Goal: Task Accomplishment & Management: Manage account settings

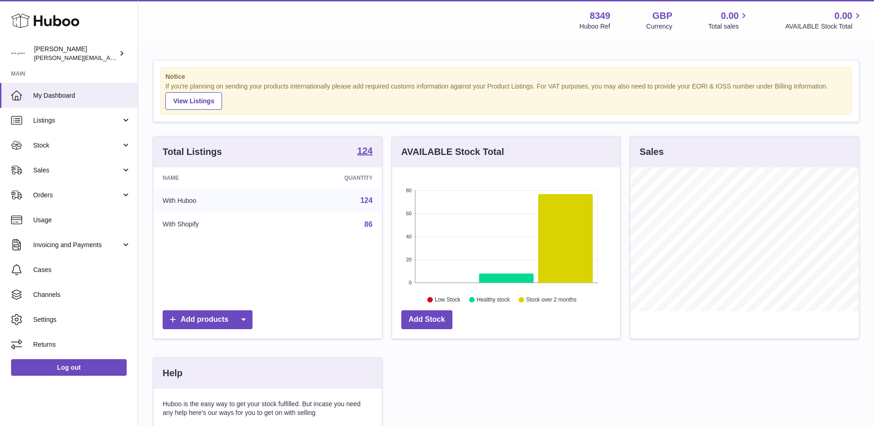
scroll to position [144, 228]
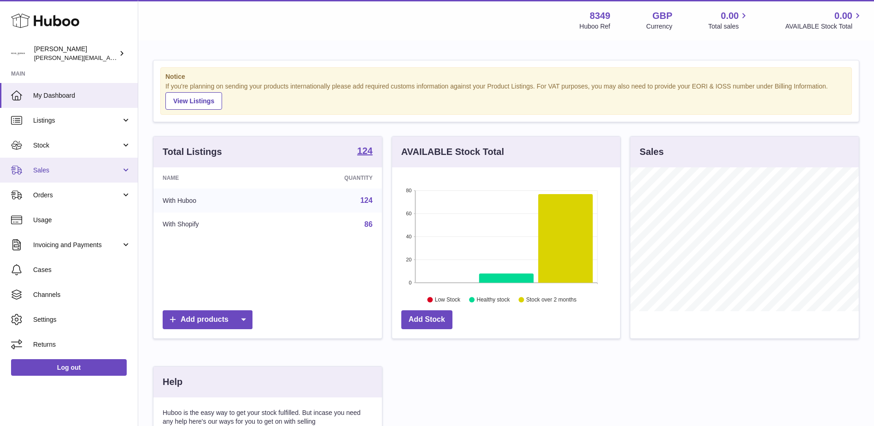
click at [39, 169] on span "Sales" at bounding box center [77, 170] width 88 height 9
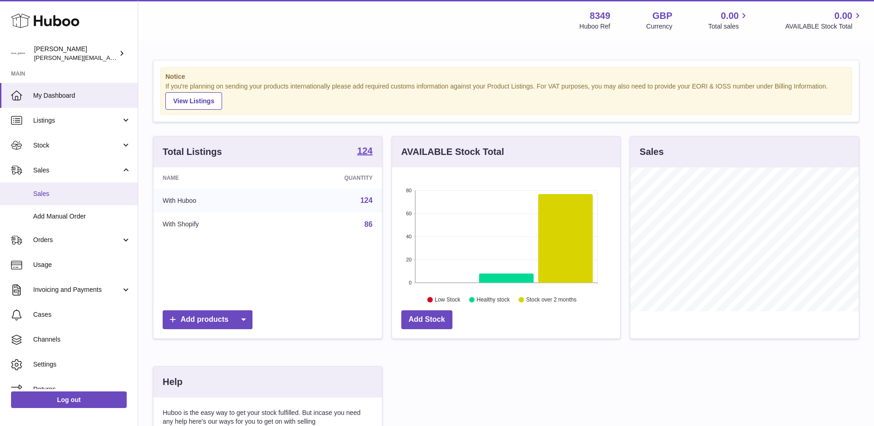
click at [47, 197] on span "Sales" at bounding box center [82, 193] width 98 height 9
click at [41, 194] on span "Sales" at bounding box center [82, 193] width 98 height 9
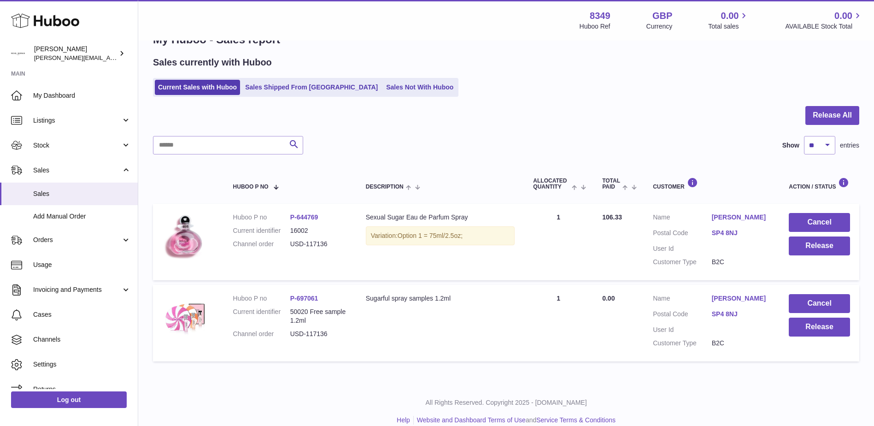
scroll to position [40, 0]
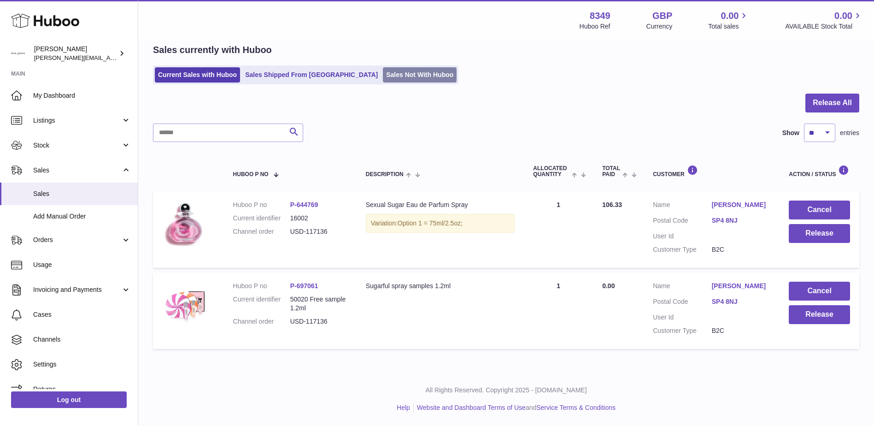
click at [383, 75] on link "Sales Not With Huboo" at bounding box center [420, 74] width 74 height 15
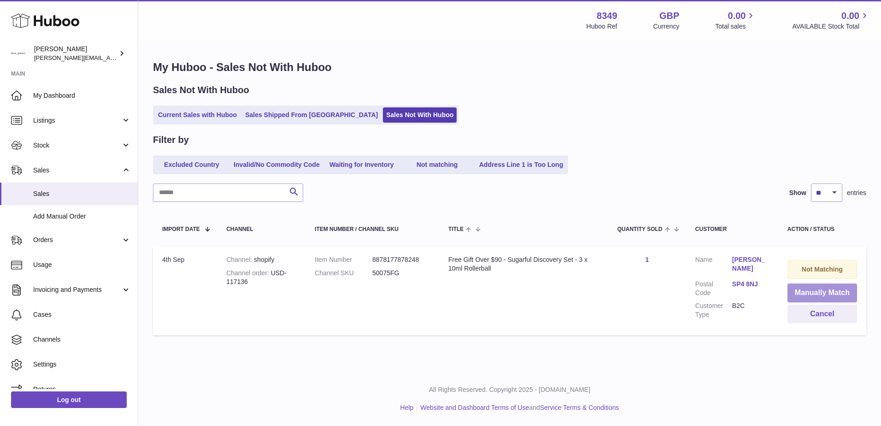
click at [809, 290] on button "Manually Match" at bounding box center [822, 292] width 70 height 19
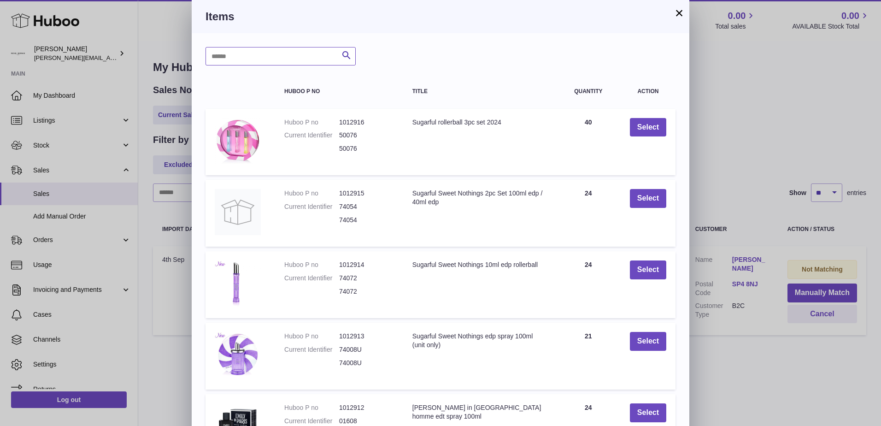
click at [223, 60] on input "text" at bounding box center [280, 56] width 150 height 18
type input "*****"
click at [347, 54] on icon "submit" at bounding box center [346, 56] width 11 height 12
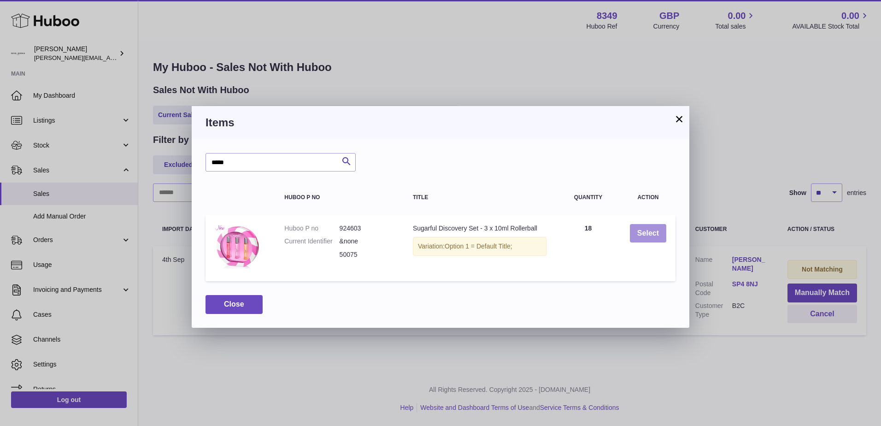
click at [645, 234] on button "Select" at bounding box center [648, 233] width 36 height 19
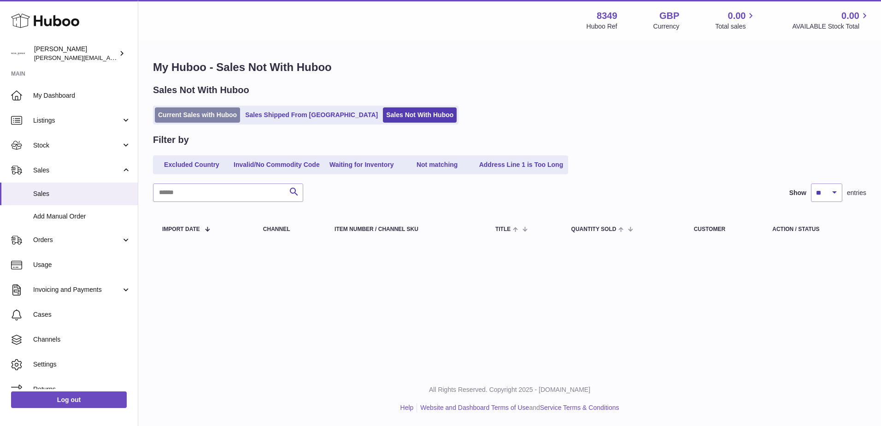
click at [193, 115] on link "Current Sales with Huboo" at bounding box center [197, 114] width 85 height 15
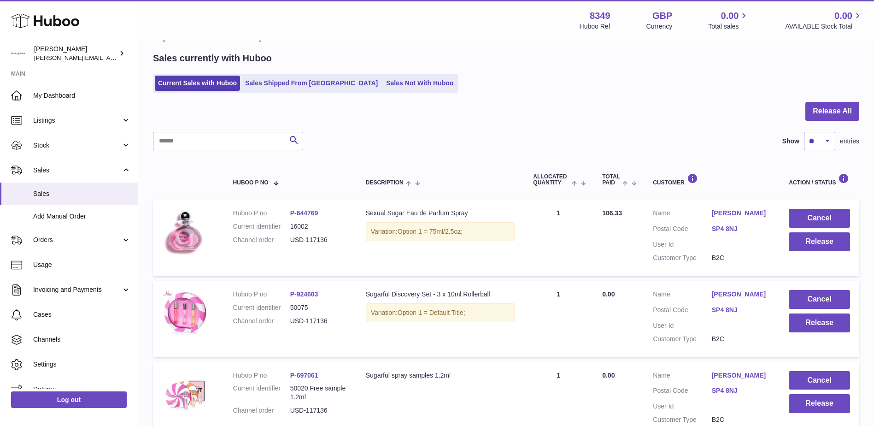
scroll to position [92, 0]
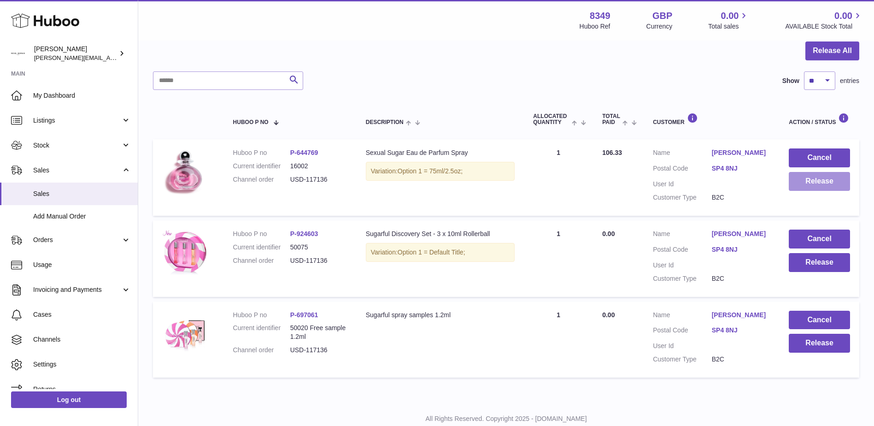
click at [803, 181] on button "Release" at bounding box center [818, 181] width 61 height 19
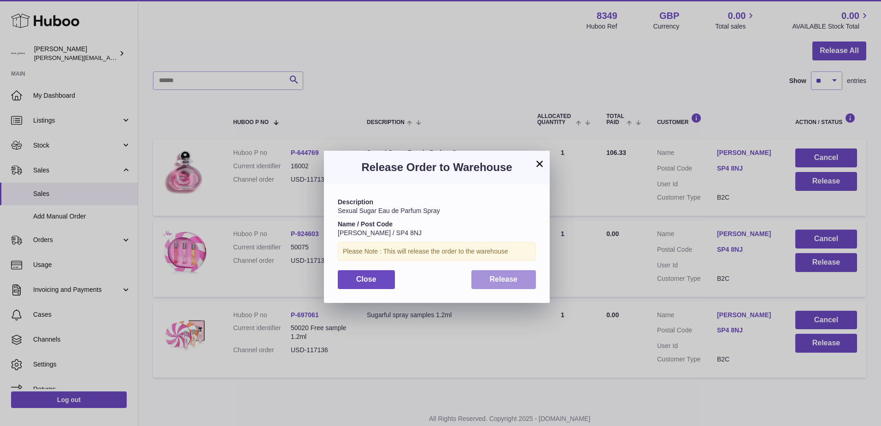
click at [490, 281] on span "Release" at bounding box center [504, 279] width 28 height 8
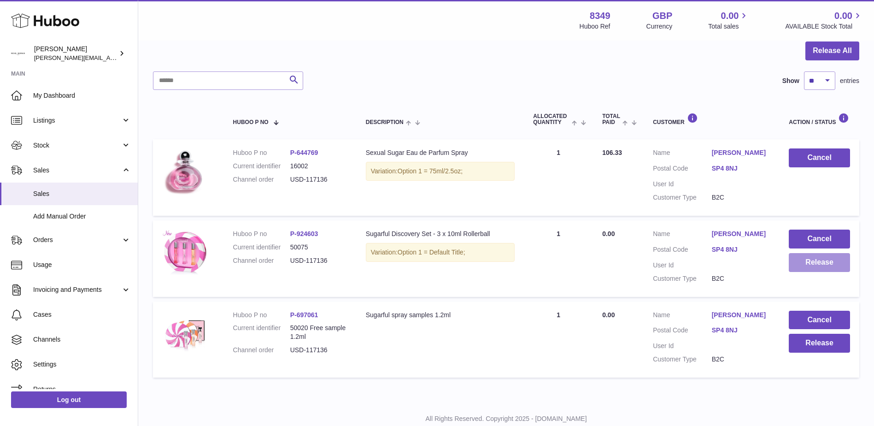
click at [814, 266] on button "Release" at bounding box center [818, 262] width 61 height 19
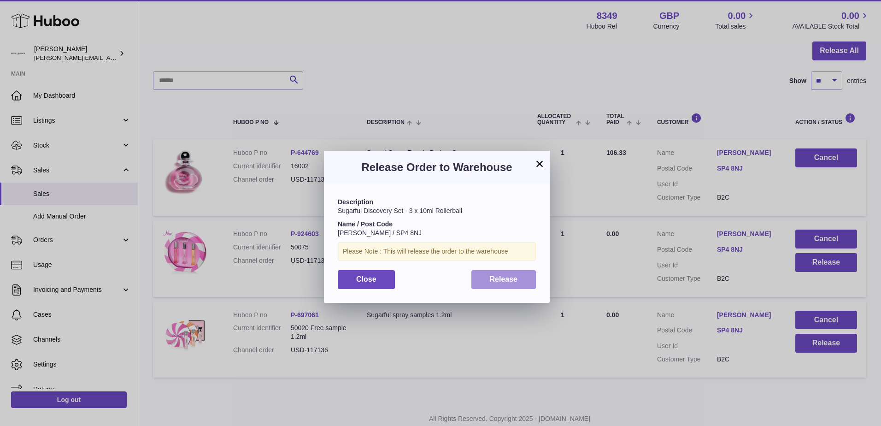
click at [491, 279] on span "Release" at bounding box center [504, 279] width 28 height 8
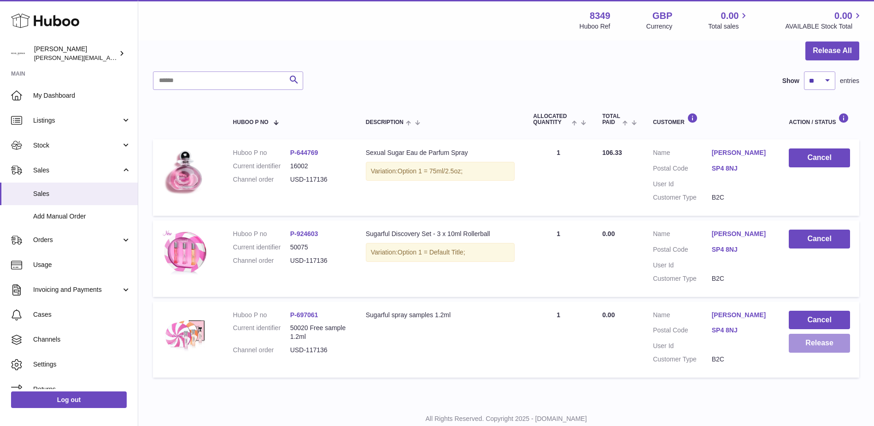
click at [804, 338] on button "Release" at bounding box center [818, 342] width 61 height 19
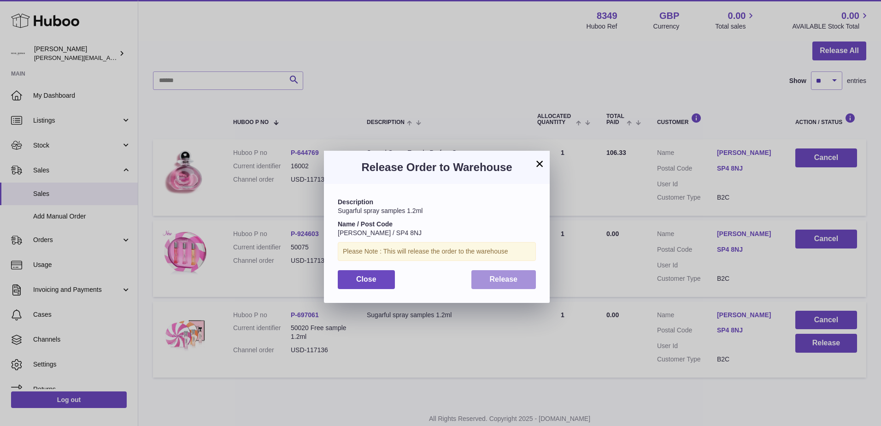
click at [488, 283] on button "Release" at bounding box center [503, 279] width 65 height 19
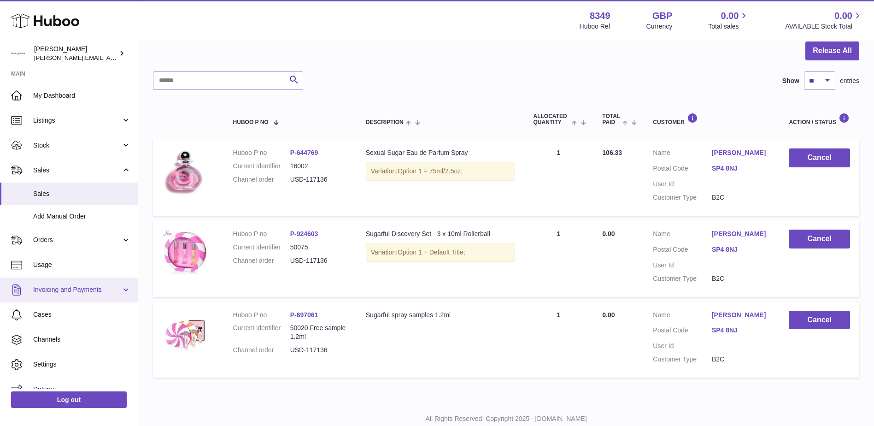
click at [42, 287] on span "Invoicing and Payments" at bounding box center [77, 289] width 88 height 9
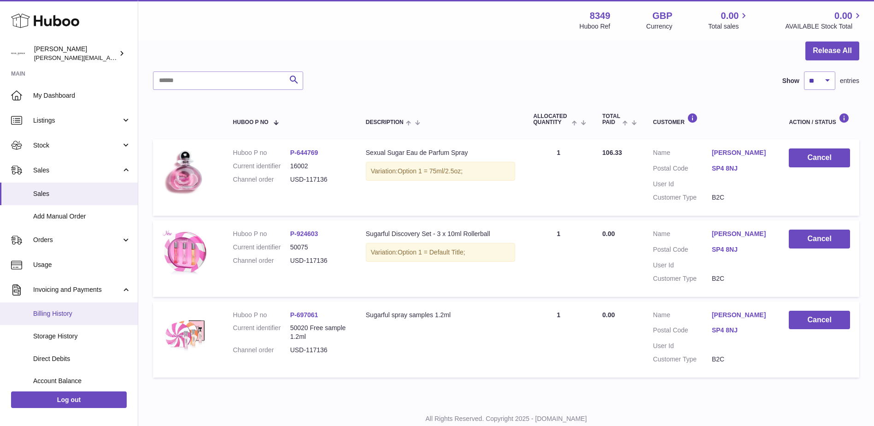
click at [48, 315] on span "Billing History" at bounding box center [82, 313] width 98 height 9
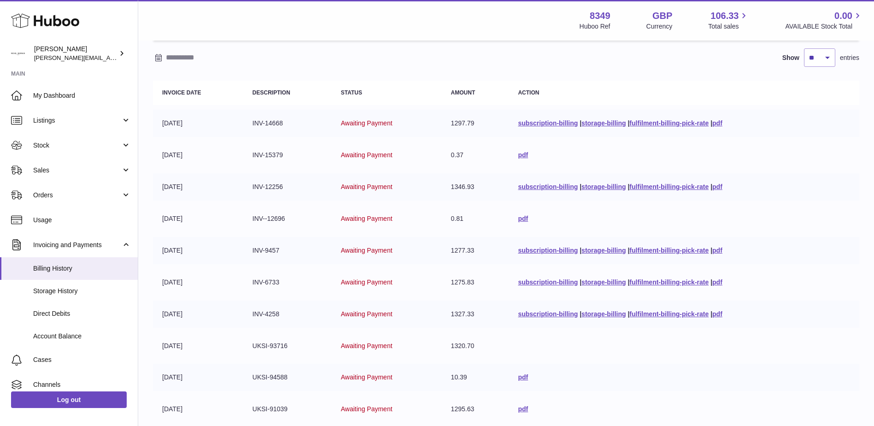
scroll to position [92, 0]
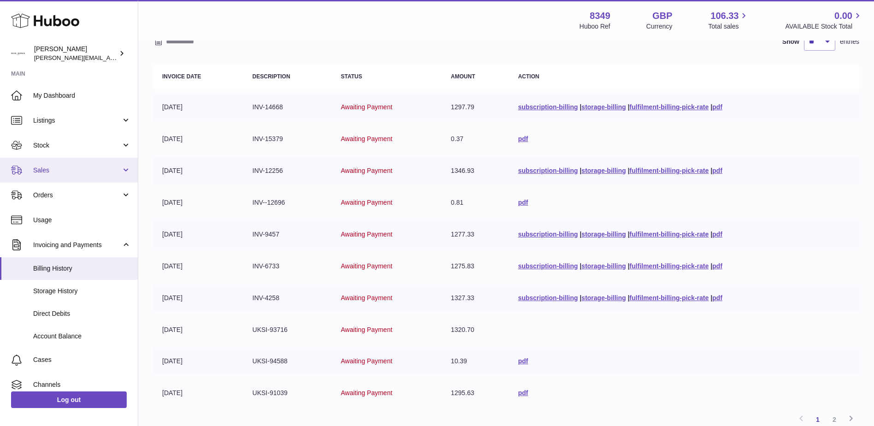
click at [41, 167] on span "Sales" at bounding box center [77, 170] width 88 height 9
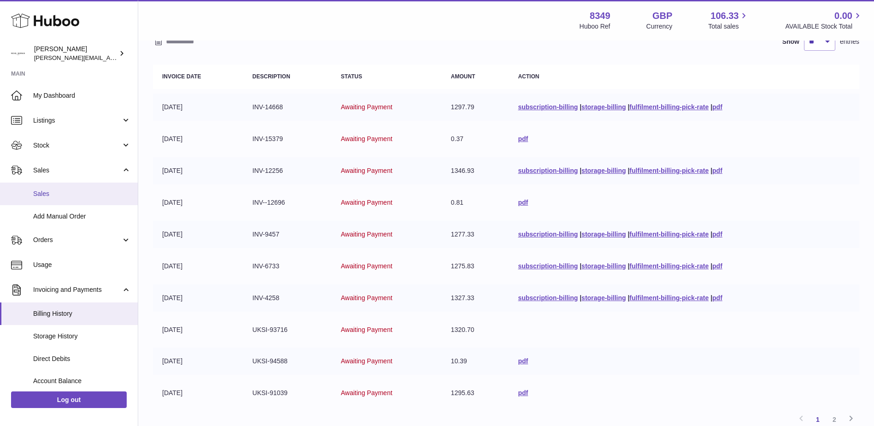
drag, startPoint x: 53, startPoint y: 196, endPoint x: 48, endPoint y: 193, distance: 5.1
click at [53, 195] on span "Sales" at bounding box center [82, 193] width 98 height 9
click at [45, 193] on span "Sales" at bounding box center [82, 193] width 98 height 9
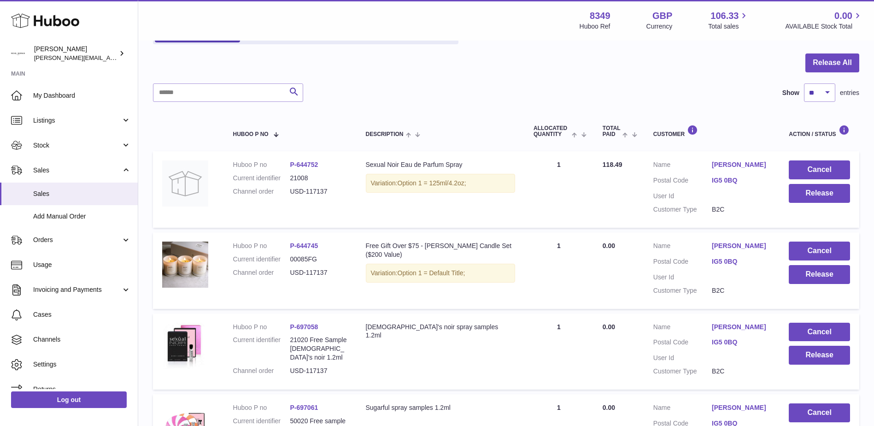
scroll to position [138, 0]
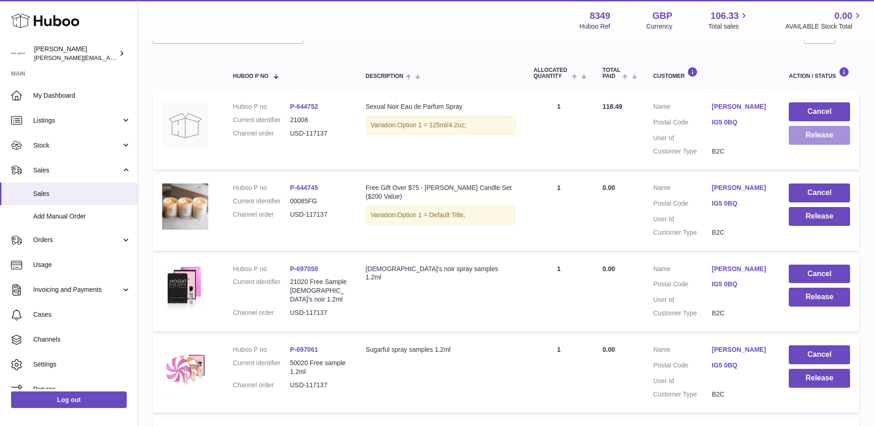
click at [814, 136] on button "Release" at bounding box center [818, 135] width 61 height 19
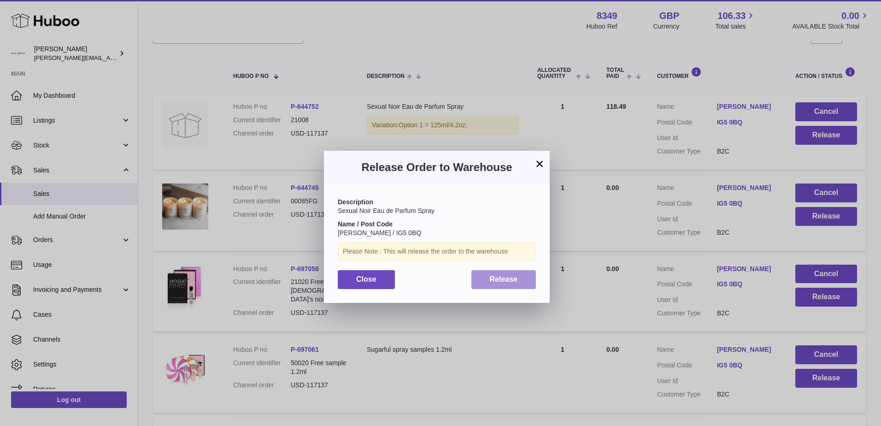
click at [482, 277] on button "Release" at bounding box center [503, 279] width 65 height 19
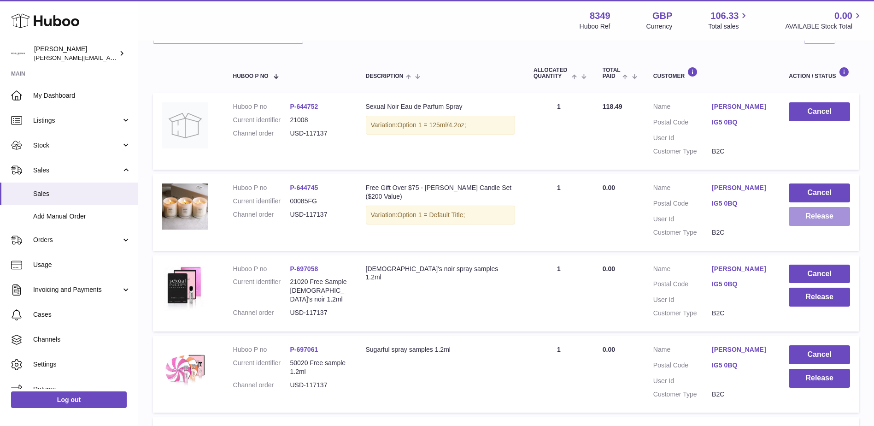
click at [803, 226] on button "Release" at bounding box center [818, 216] width 61 height 19
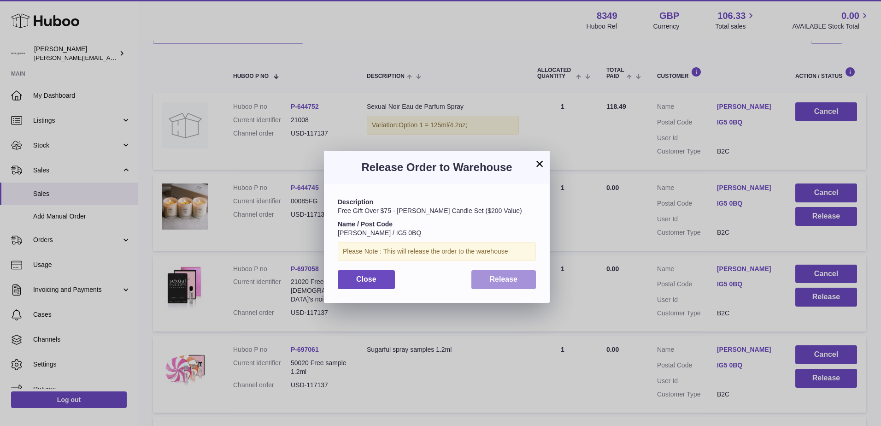
click at [493, 279] on span "Release" at bounding box center [504, 279] width 28 height 8
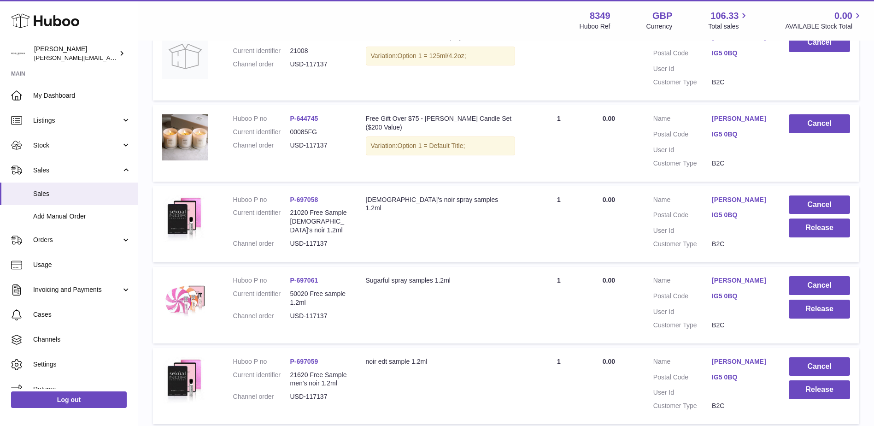
scroll to position [230, 0]
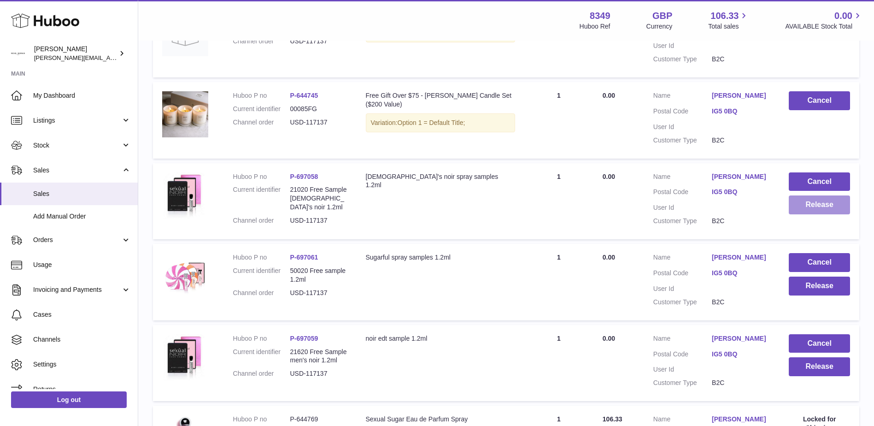
click at [825, 214] on button "Release" at bounding box center [818, 204] width 61 height 19
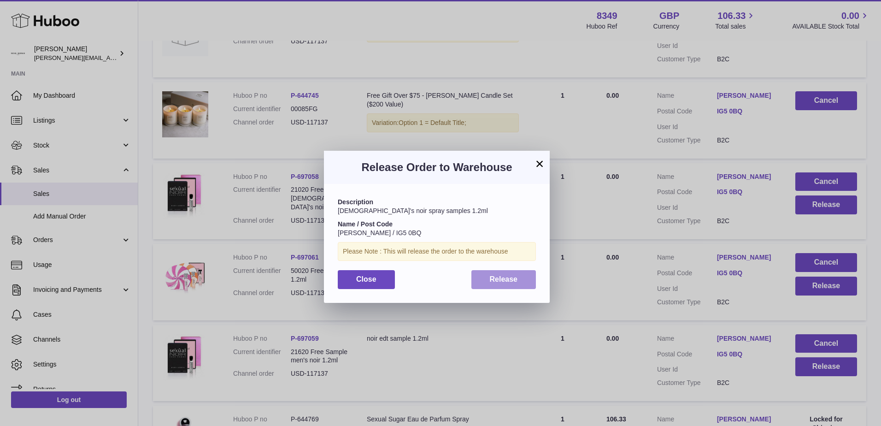
click at [481, 282] on button "Release" at bounding box center [503, 279] width 65 height 19
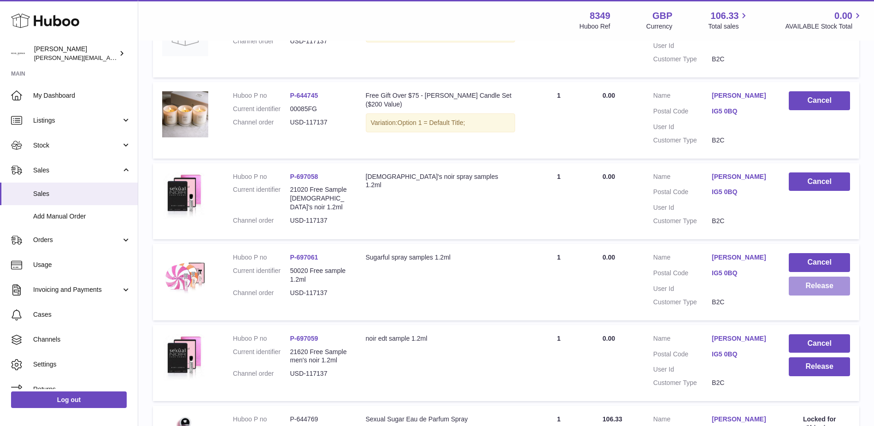
click at [825, 295] on button "Release" at bounding box center [818, 285] width 61 height 19
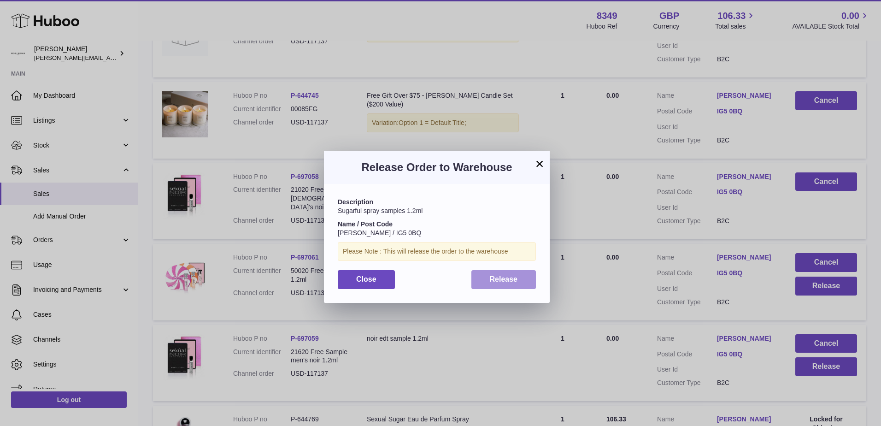
click at [490, 278] on span "Release" at bounding box center [504, 279] width 28 height 8
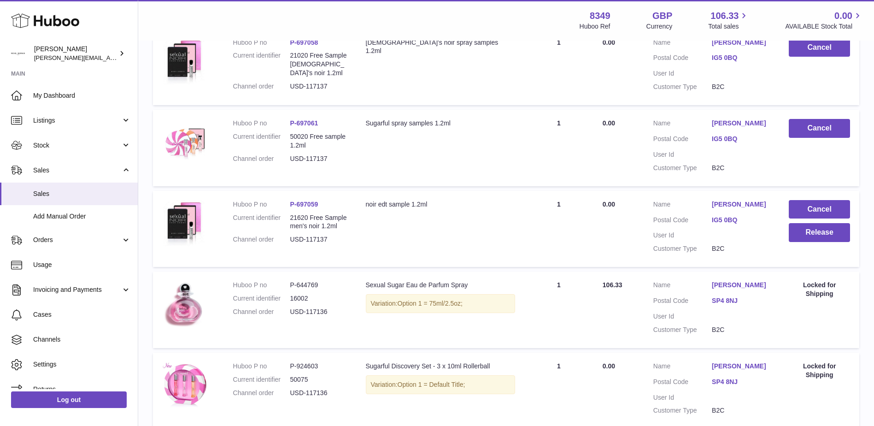
scroll to position [368, 0]
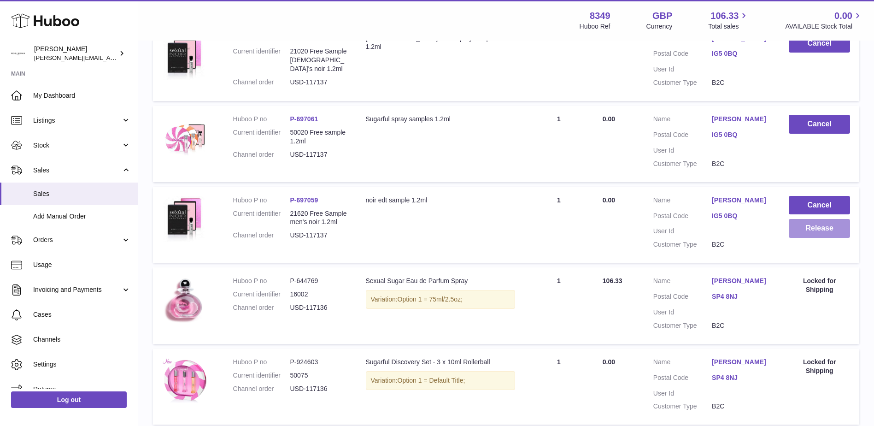
click at [809, 238] on button "Release" at bounding box center [818, 228] width 61 height 19
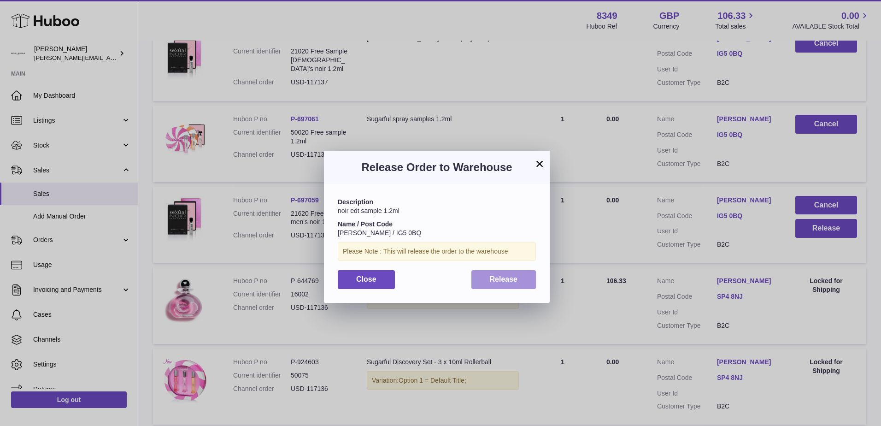
click at [497, 280] on span "Release" at bounding box center [504, 279] width 28 height 8
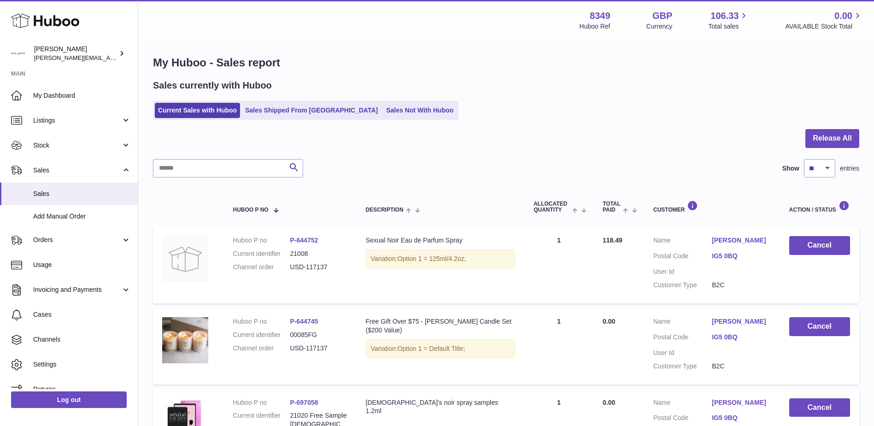
scroll to position [0, 0]
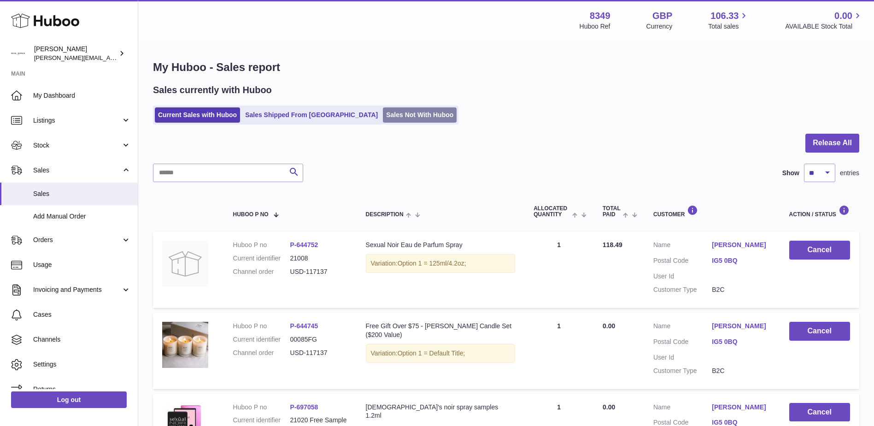
click at [383, 117] on link "Sales Not With Huboo" at bounding box center [420, 114] width 74 height 15
